Goal: Task Accomplishment & Management: Manage account settings

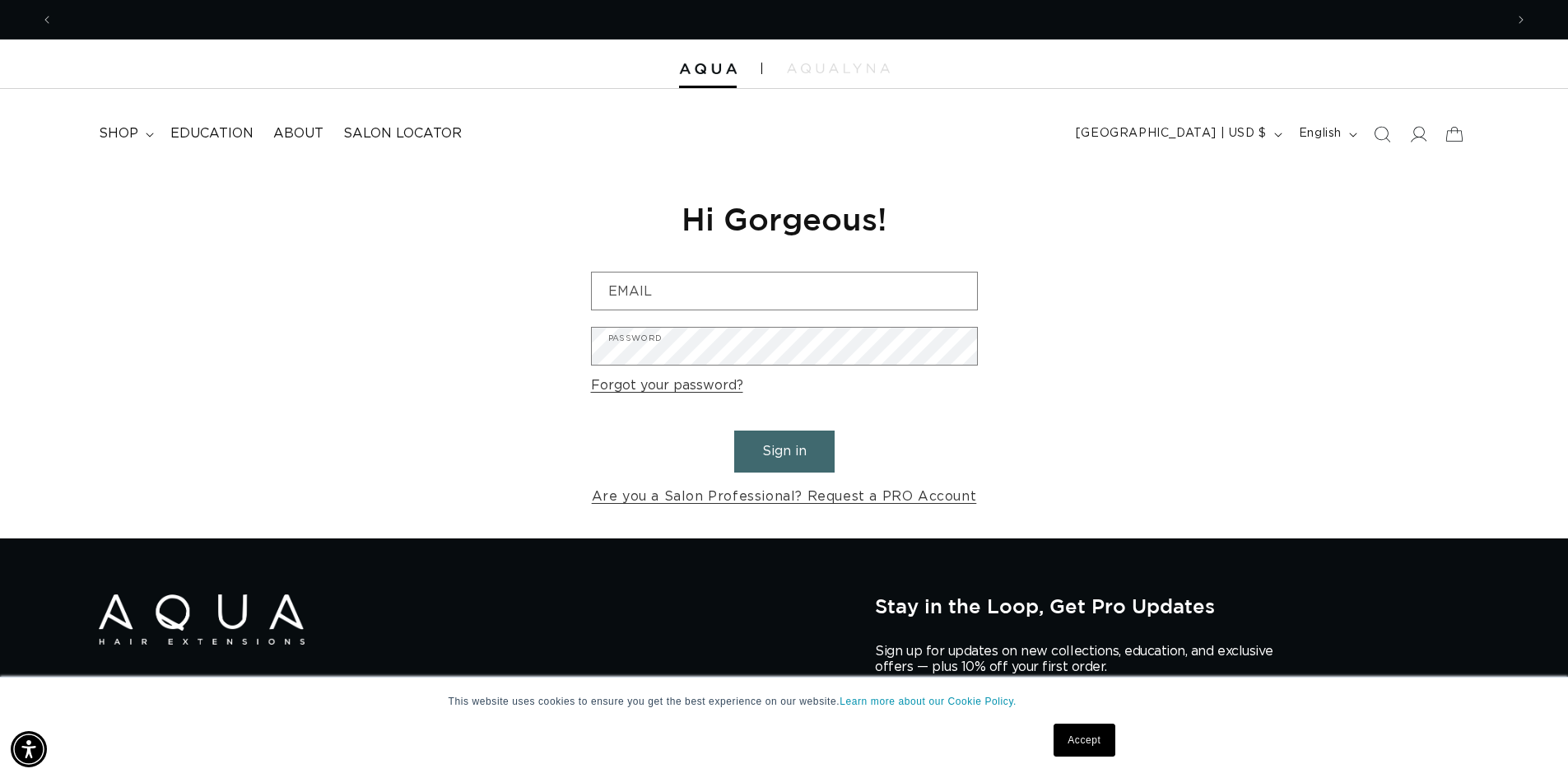
scroll to position [0, 2902]
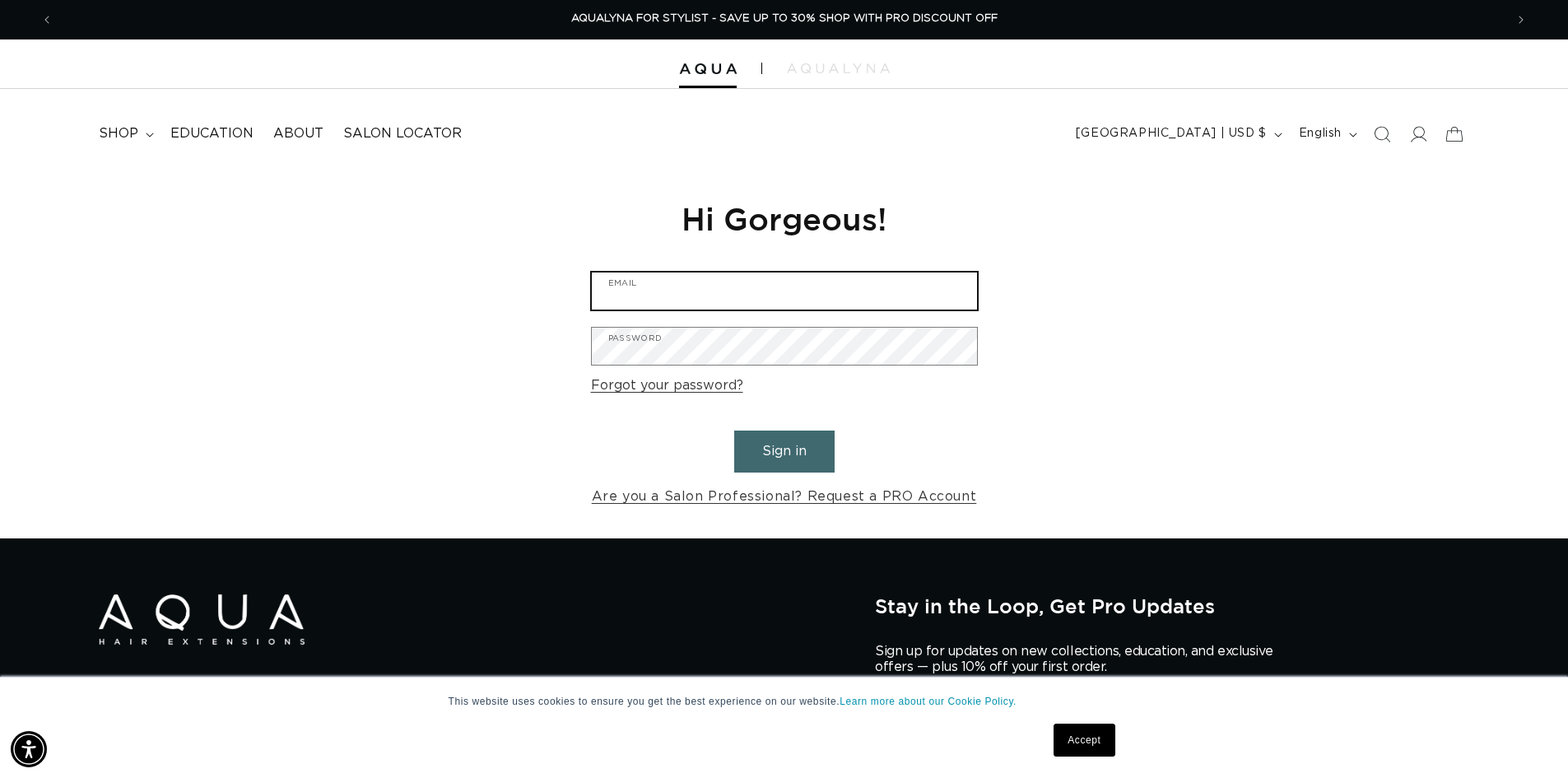
click at [663, 307] on input "Email" at bounding box center [784, 291] width 385 height 37
click at [637, 277] on input "Email" at bounding box center [784, 291] width 385 height 37
type input "infinitysalonofmonroe@gmail.com"
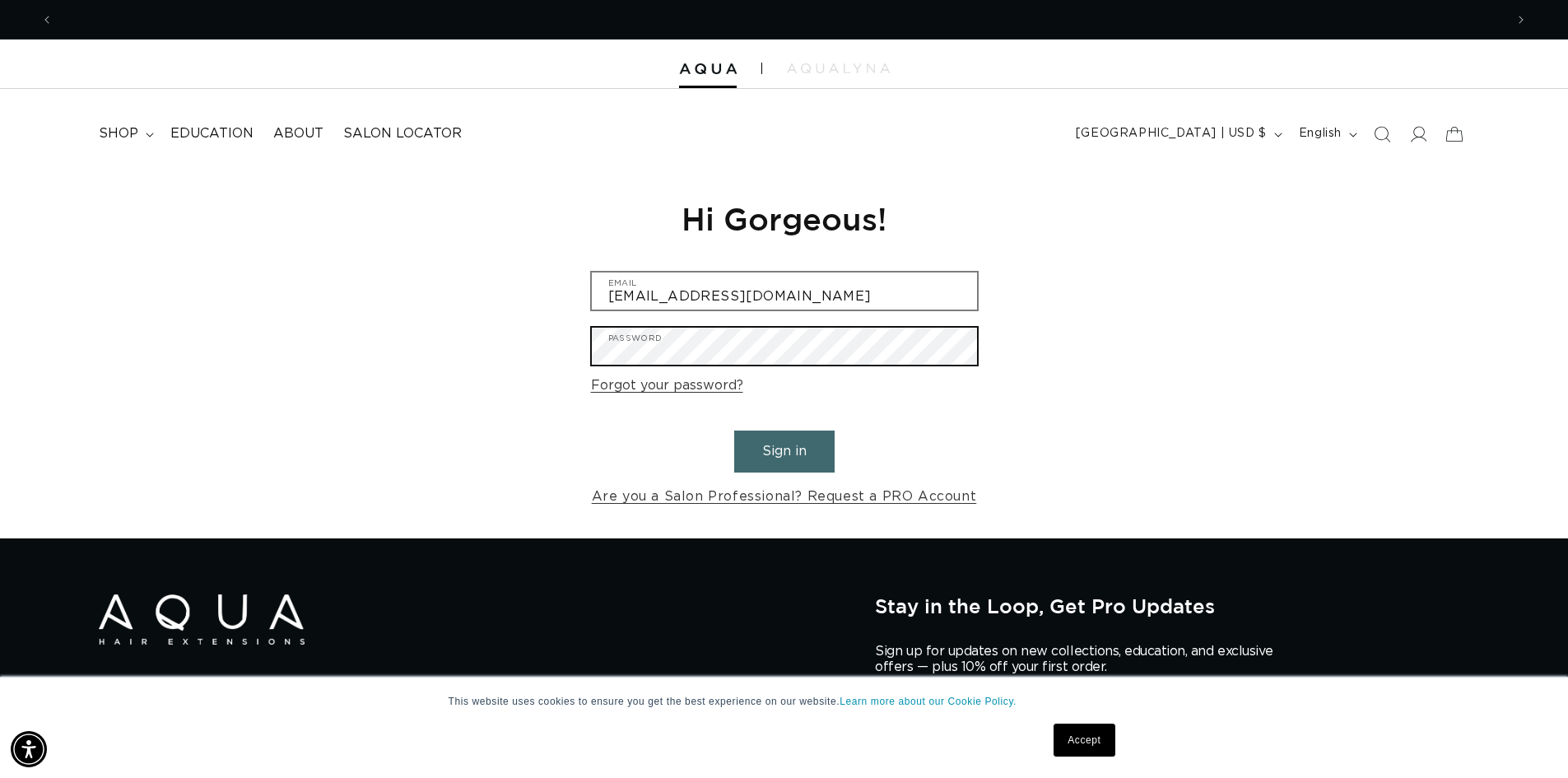
scroll to position [0, 1451]
click at [734, 431] on button "Sign in" at bounding box center [784, 451] width 100 height 42
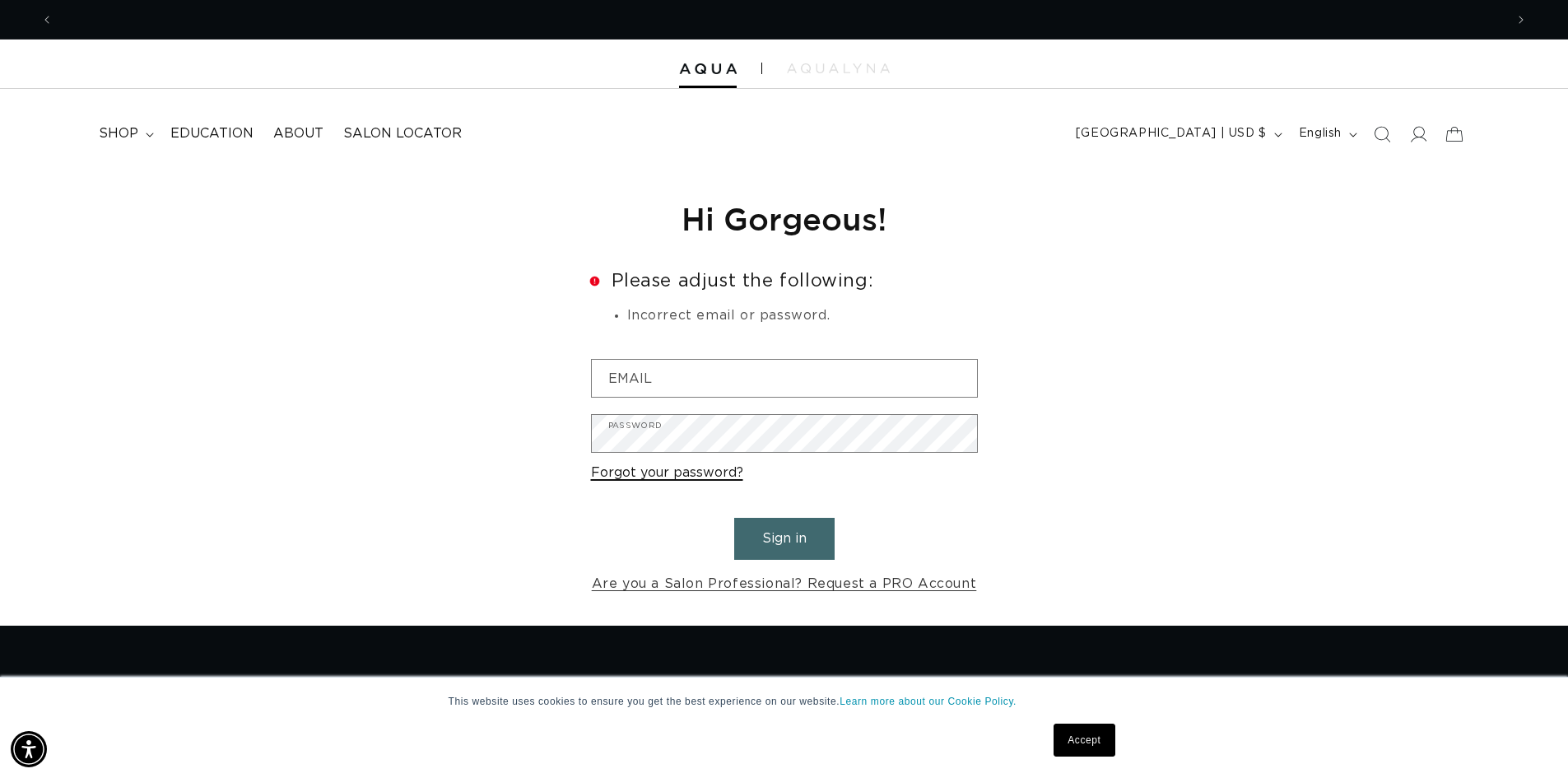
scroll to position [0, 1451]
click at [712, 473] on link "Forgot your password?" at bounding box center [667, 473] width 152 height 24
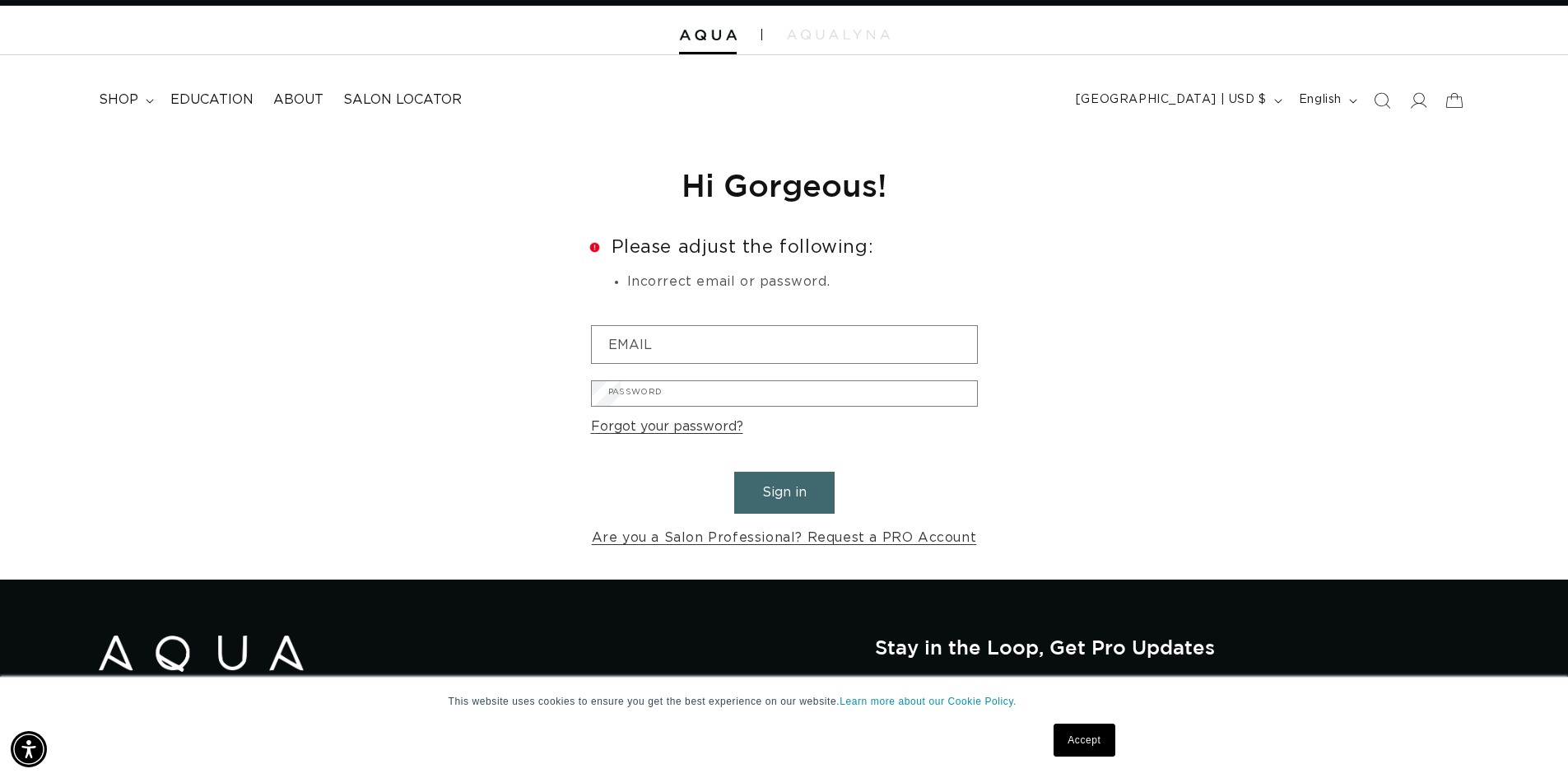
click at [0, 0] on input "Email" at bounding box center [0, 0] width 0 height 0
type input "infinitysalonofmonroe@gmail.com"
click at [0, 0] on button "Submit" at bounding box center [0, 0] width 0 height 0
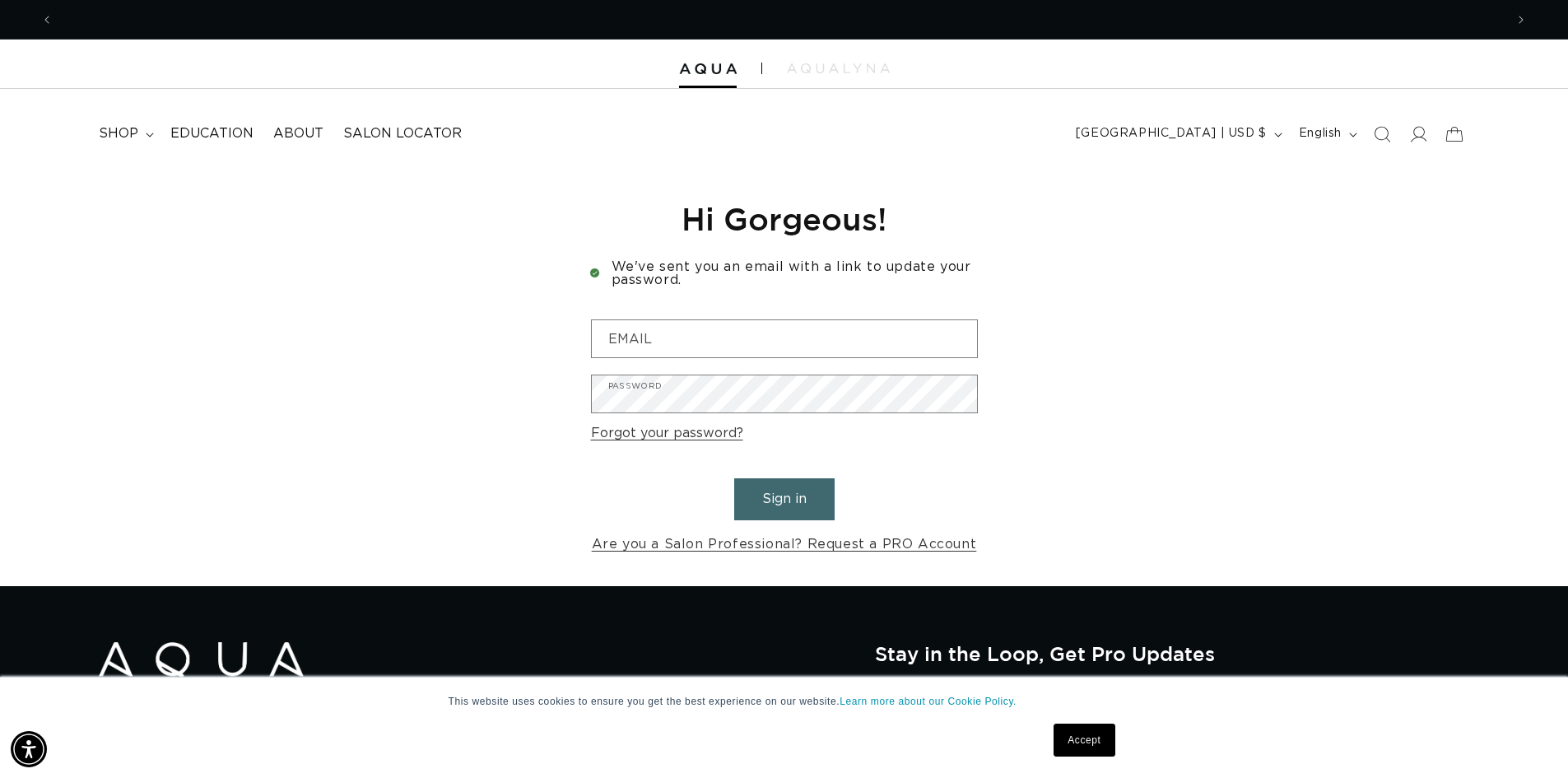
scroll to position [0, 2902]
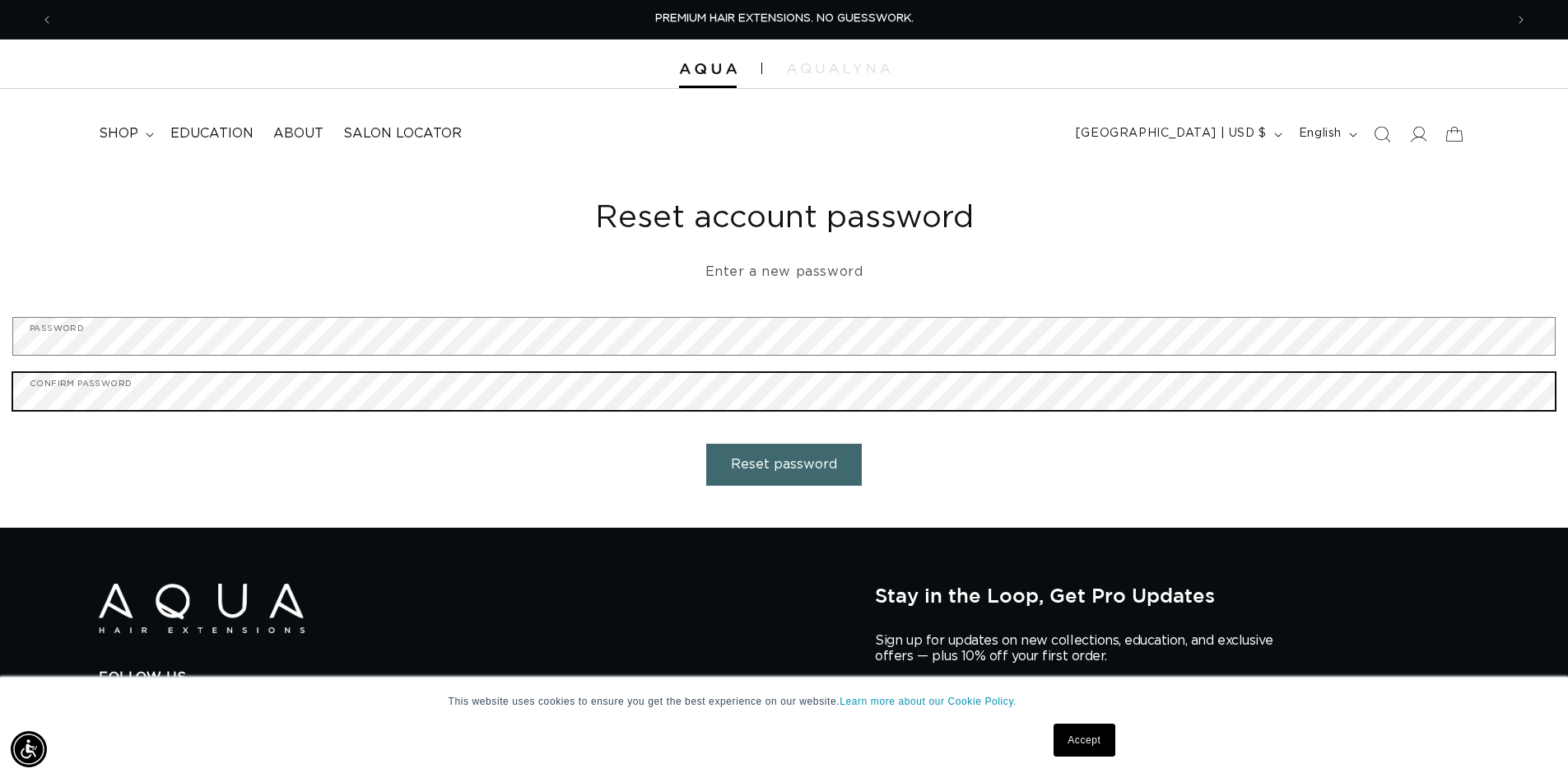
click at [706, 443] on button "Reset password" at bounding box center [783, 464] width 155 height 42
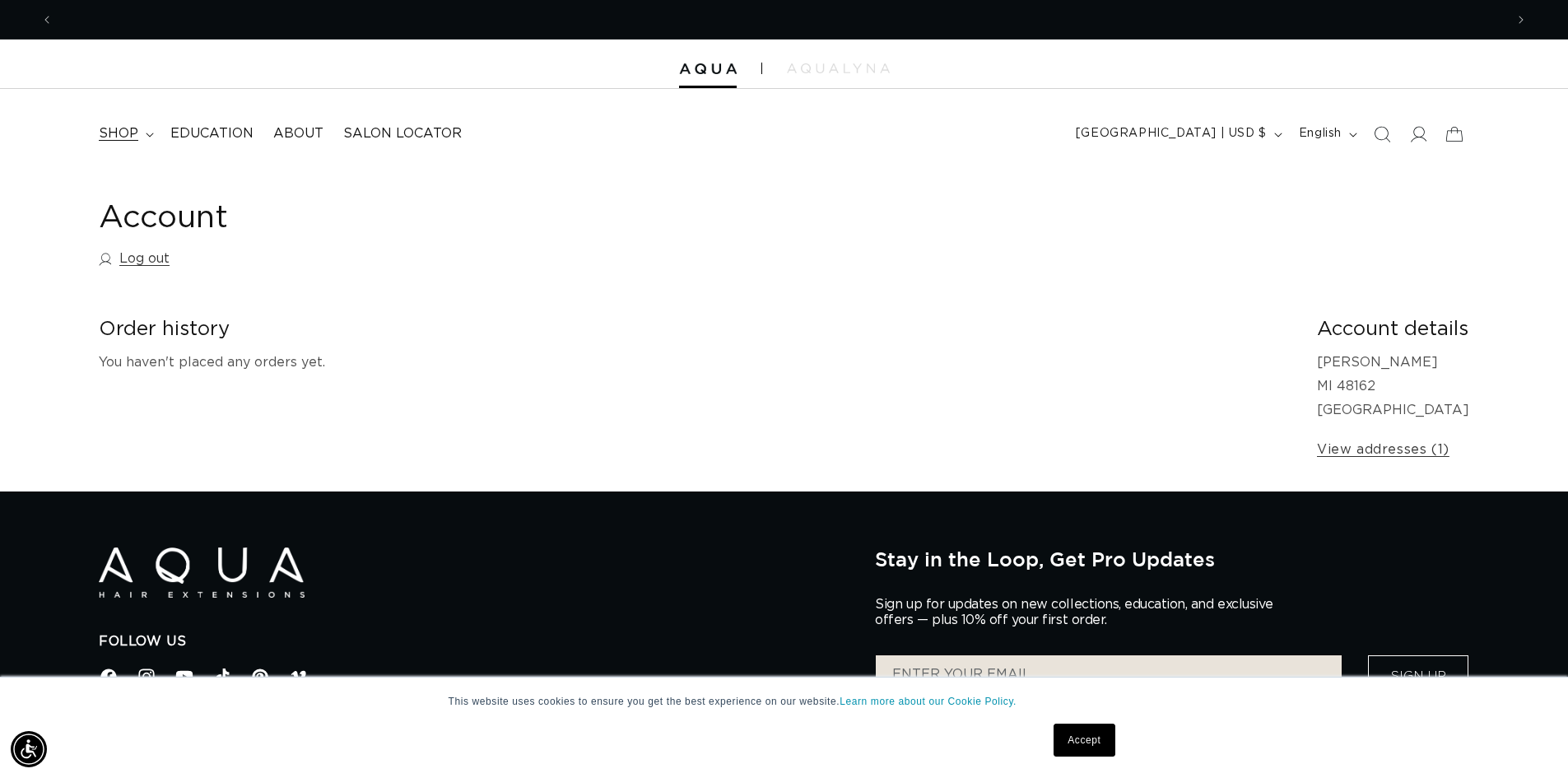
scroll to position [0, 1451]
click at [110, 130] on span "shop" at bounding box center [118, 133] width 40 height 17
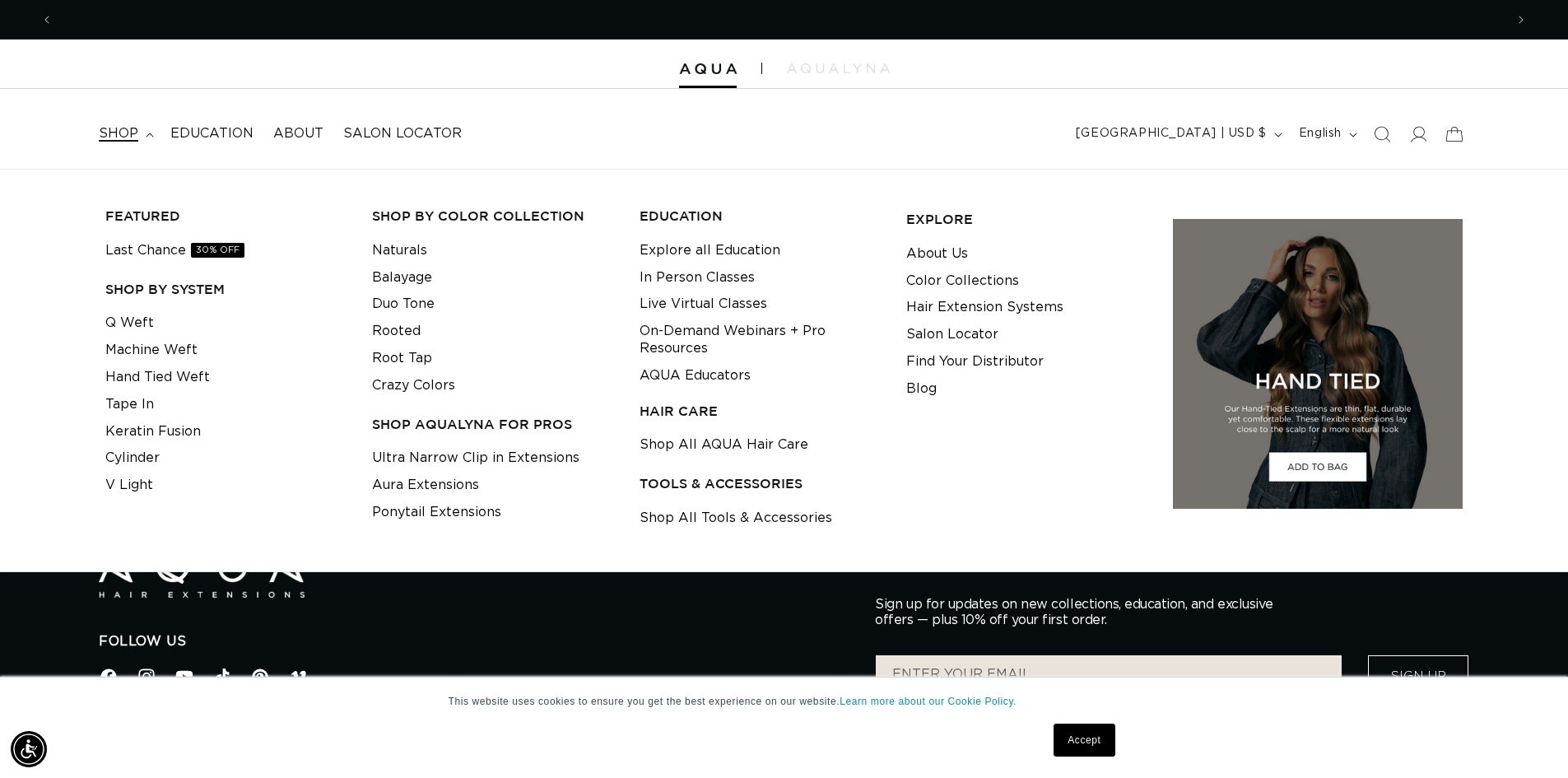
scroll to position [0, 2902]
click at [133, 460] on link "Cylinder" at bounding box center [133, 458] width 54 height 27
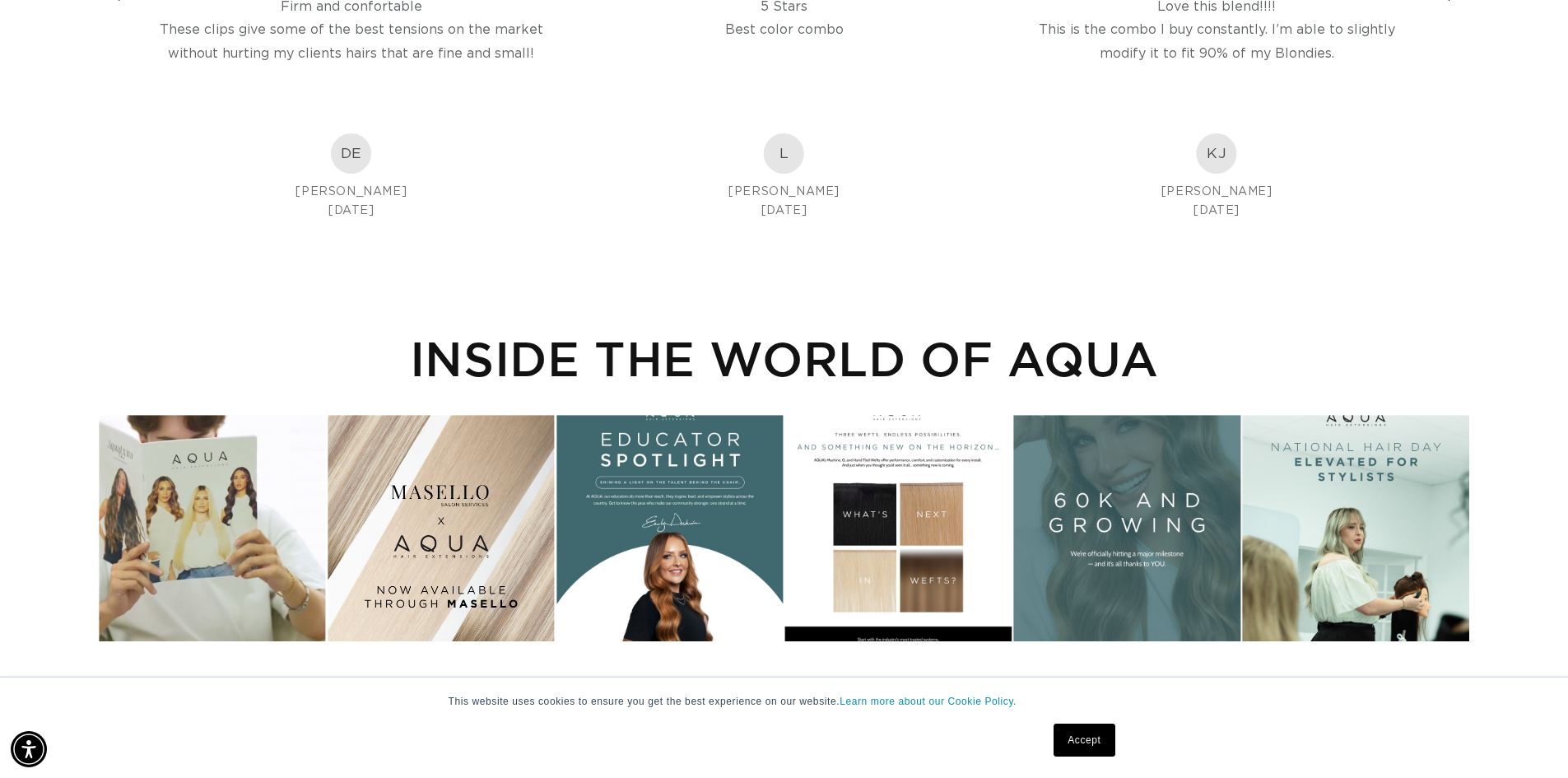
scroll to position [0, 2902]
click at [1093, 746] on link "Accept" at bounding box center [1084, 740] width 61 height 33
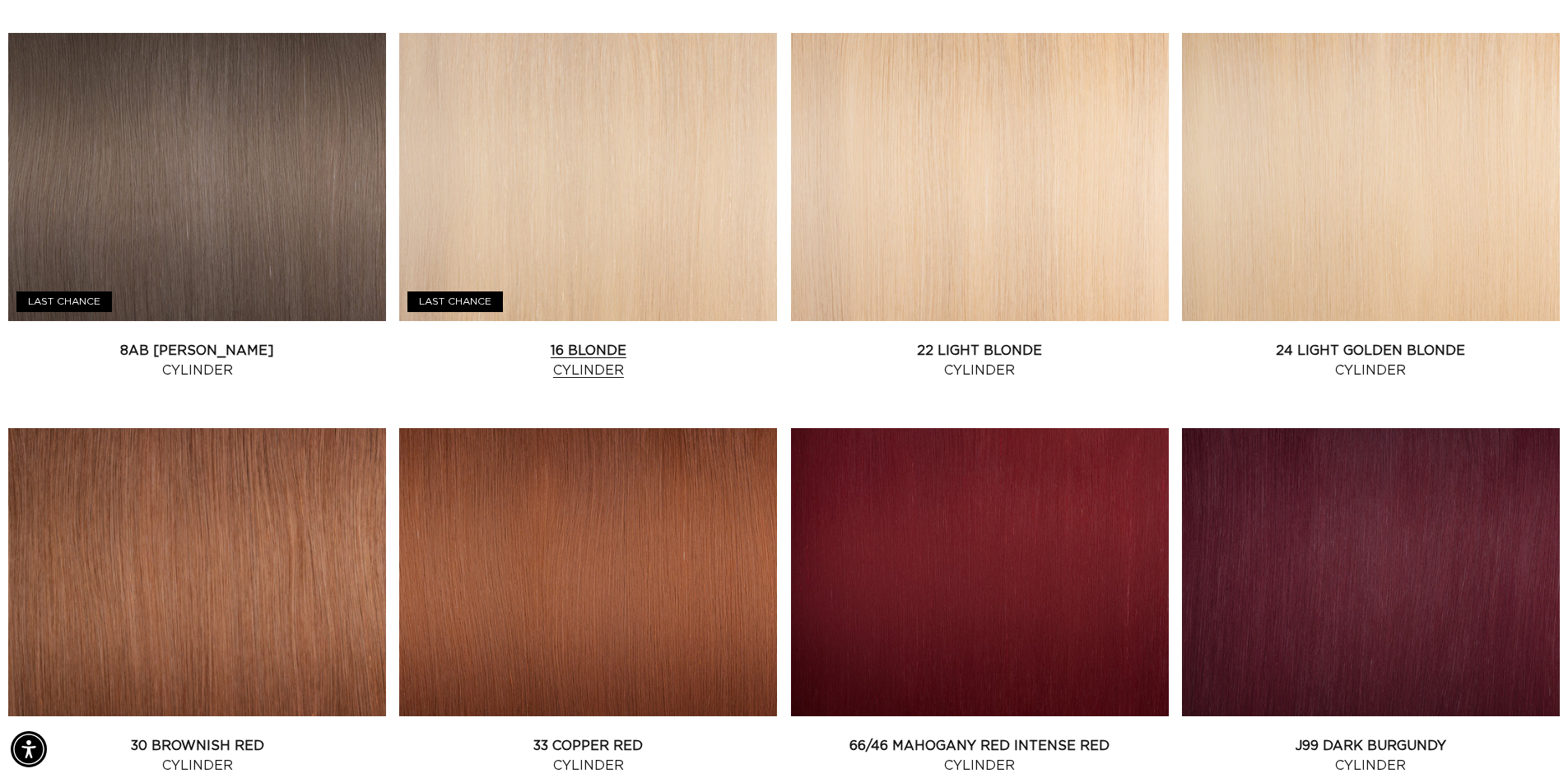
scroll to position [0, 0]
